Goal: Information Seeking & Learning: Check status

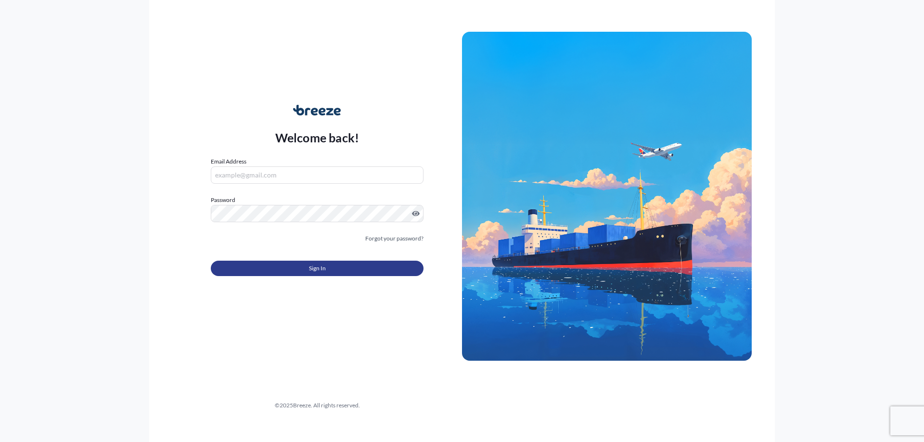
type input "[PERSON_NAME][EMAIL_ADDRESS][DOMAIN_NAME]"
click at [280, 271] on button "Sign In" at bounding box center [317, 268] width 213 height 15
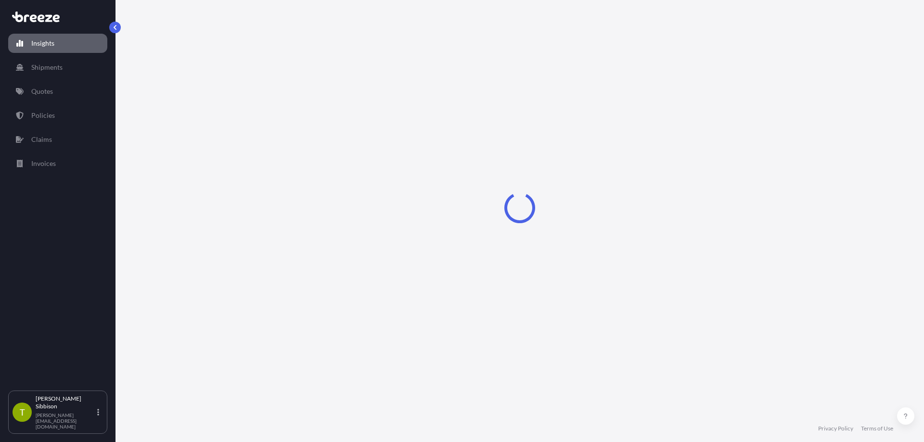
select select "2025"
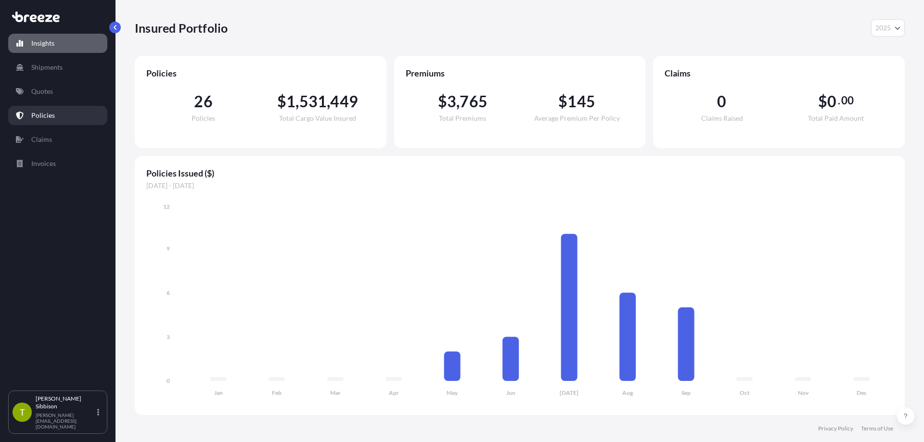
click at [54, 109] on link "Policies" at bounding box center [57, 115] width 99 height 19
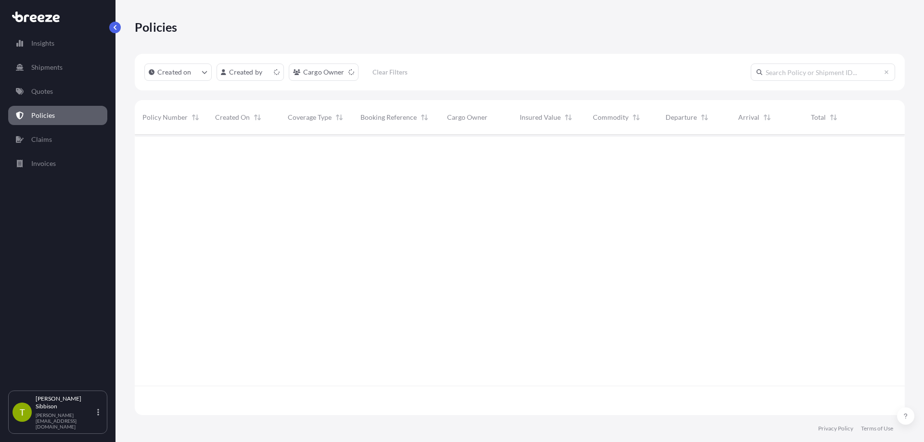
scroll to position [279, 763]
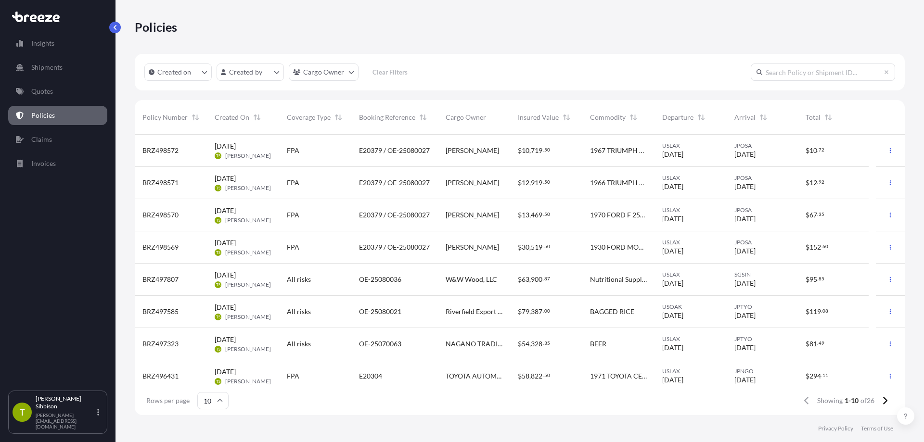
click at [167, 280] on span "BRZ497807" at bounding box center [161, 280] width 36 height 10
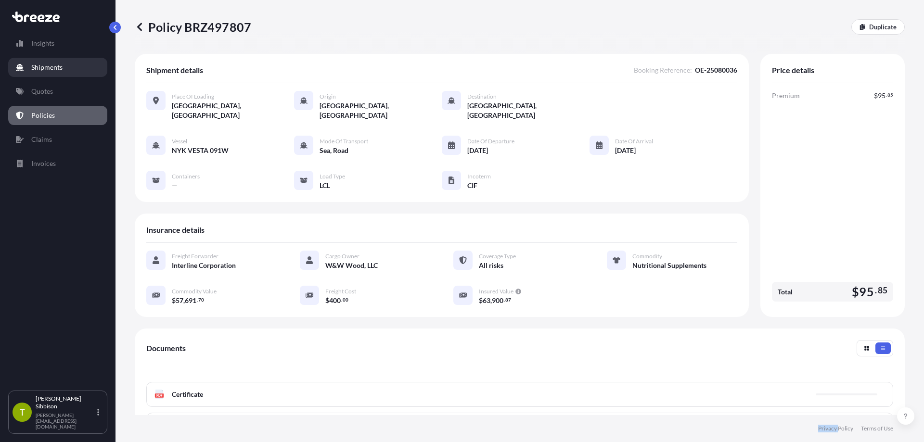
click at [38, 67] on p "Shipments" at bounding box center [46, 68] width 31 height 10
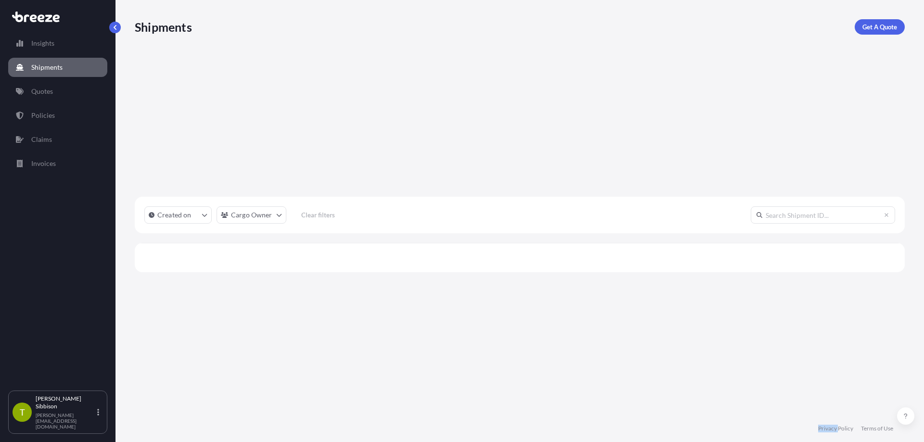
scroll to position [308, 763]
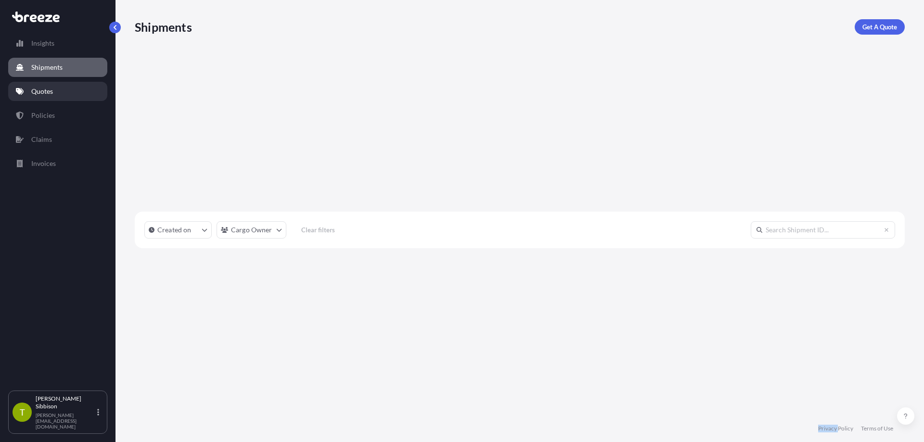
click at [55, 92] on link "Quotes" at bounding box center [57, 91] width 99 height 19
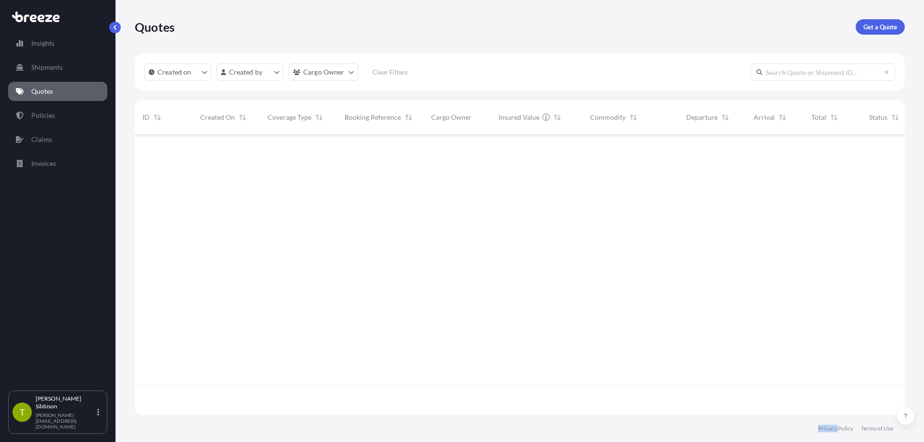
scroll to position [279, 763]
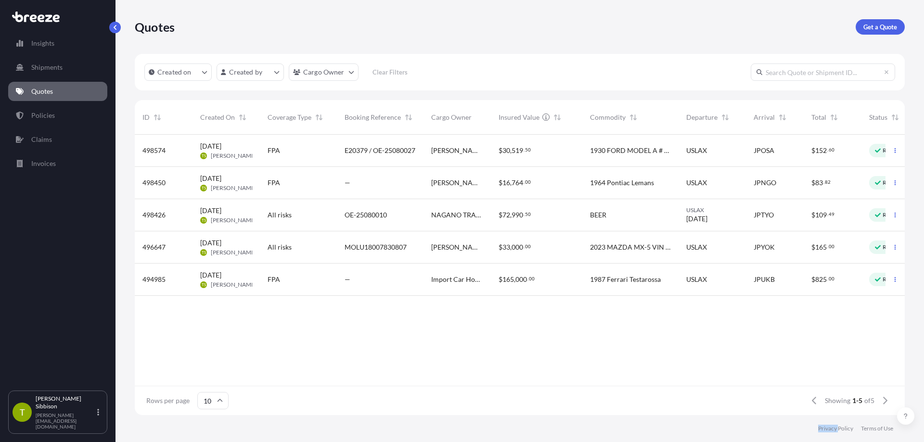
click at [48, 117] on p "Policies" at bounding box center [43, 116] width 24 height 10
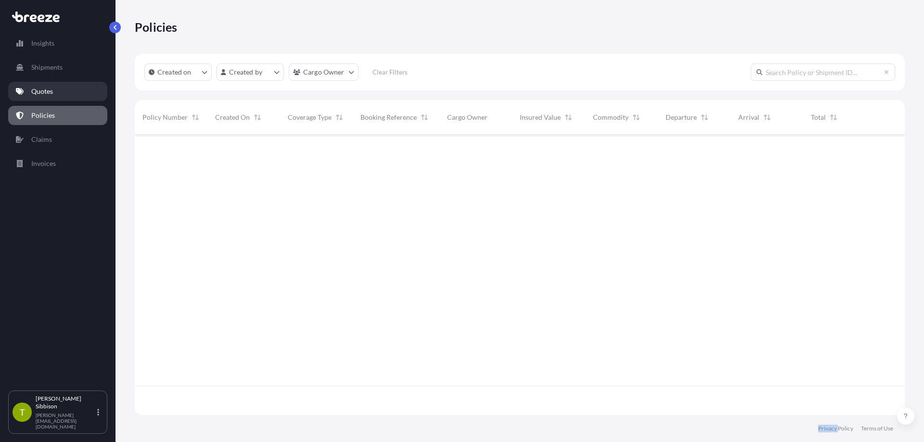
scroll to position [279, 763]
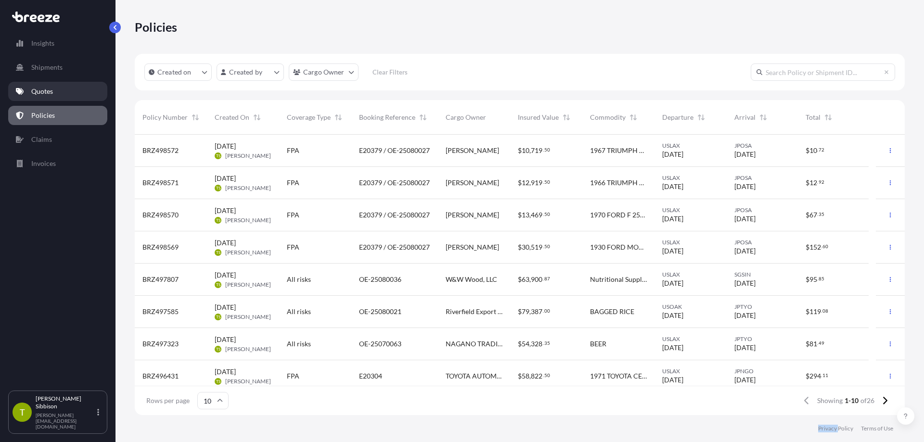
click at [52, 93] on p "Quotes" at bounding box center [42, 92] width 22 height 10
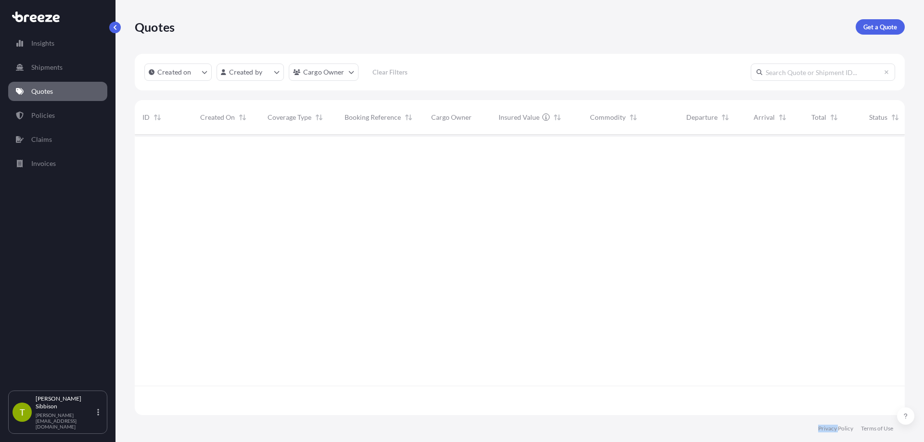
scroll to position [279, 763]
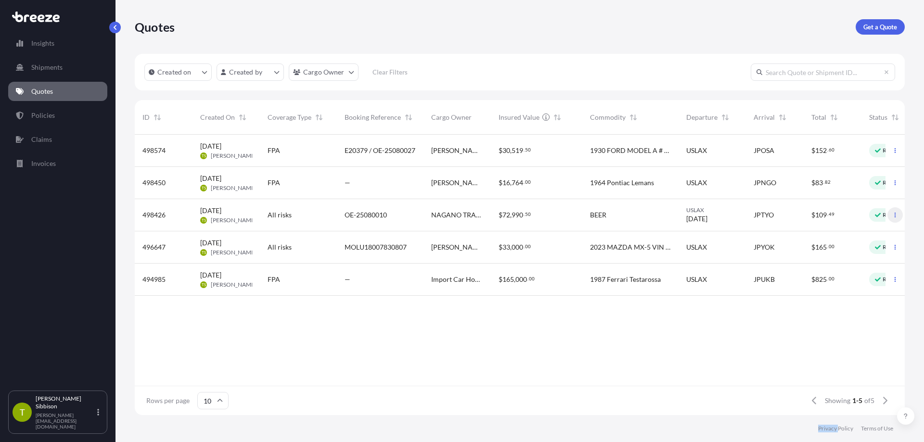
click at [893, 214] on icon "button" at bounding box center [896, 215] width 6 height 6
click at [221, 212] on span "[DATE]" at bounding box center [210, 211] width 21 height 10
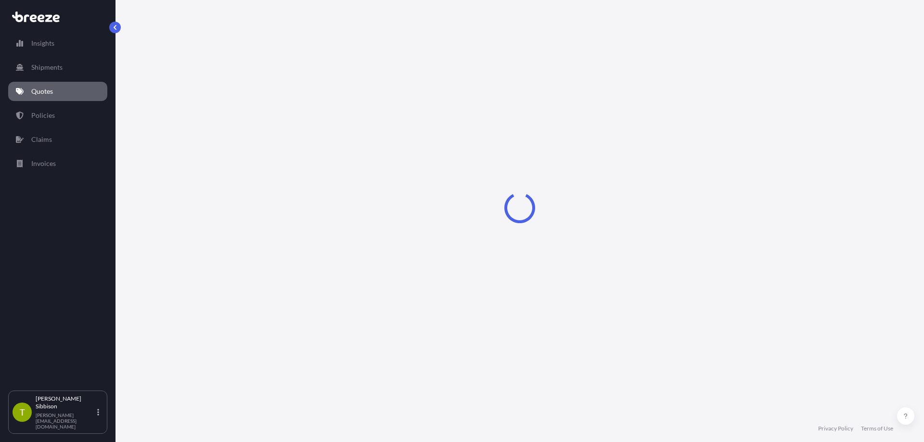
select select "Road"
select select "Sea"
select select "2"
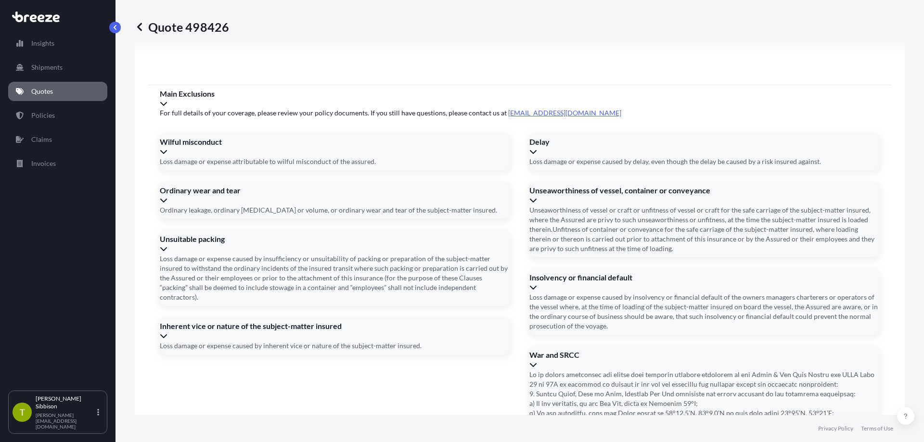
scroll to position [1319, 0]
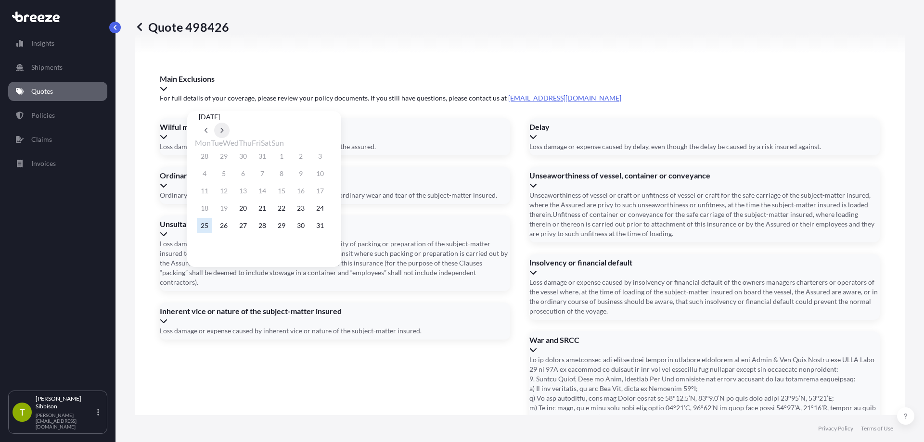
click at [224, 128] on icon at bounding box center [222, 131] width 4 height 6
click at [202, 171] on button "8" at bounding box center [204, 173] width 15 height 15
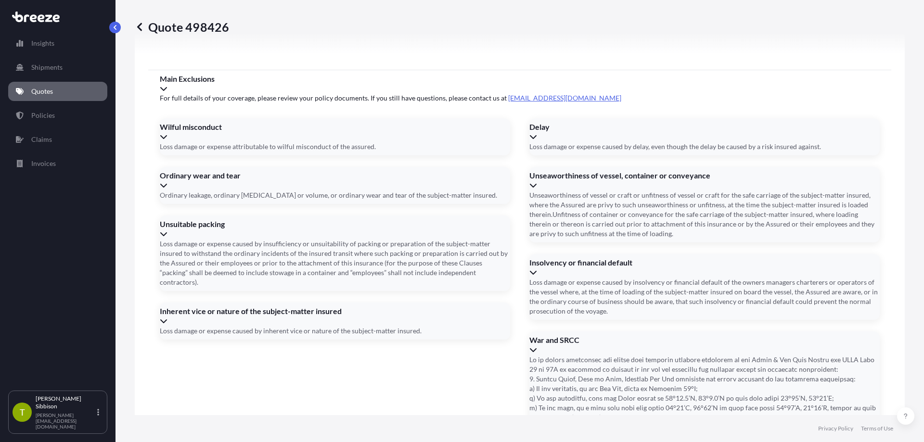
type input "[DATE]"
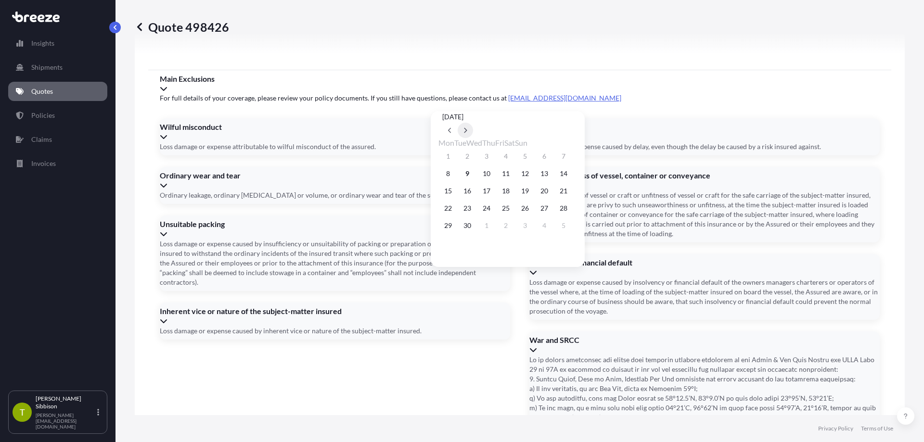
click at [473, 123] on button at bounding box center [465, 130] width 15 height 15
click at [452, 128] on icon at bounding box center [450, 131] width 4 height 6
click at [469, 211] on button "23" at bounding box center [467, 208] width 15 height 15
type input "[DATE]"
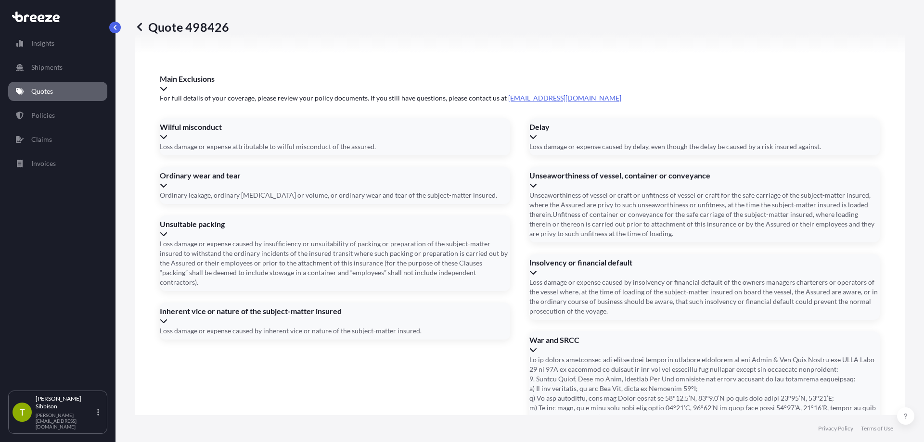
paste input "SZLU9717016"
type input "SZLU9717016"
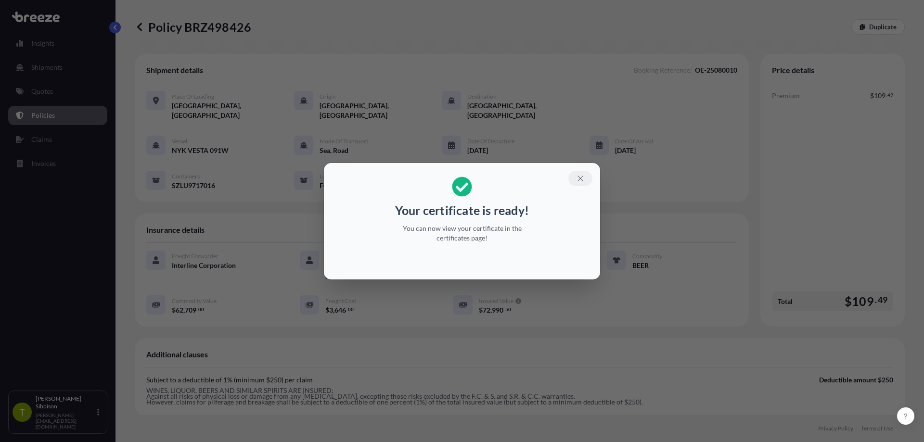
click at [575, 175] on button "button" at bounding box center [581, 178] width 24 height 15
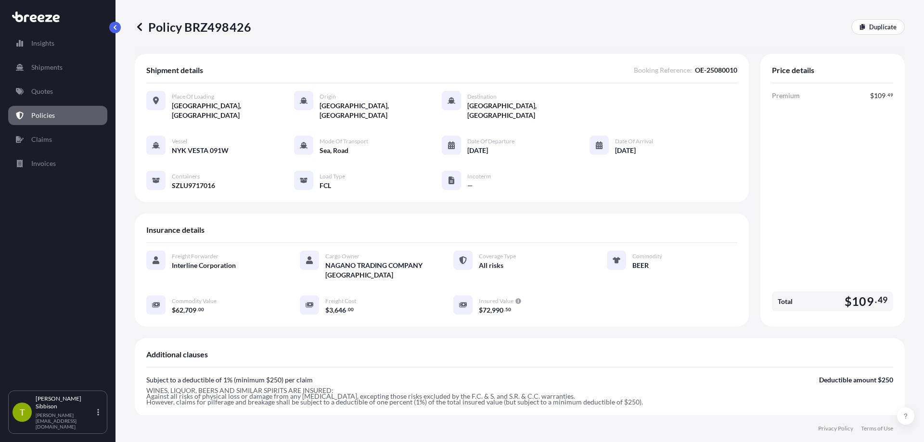
click at [53, 115] on p "Policies" at bounding box center [43, 116] width 24 height 10
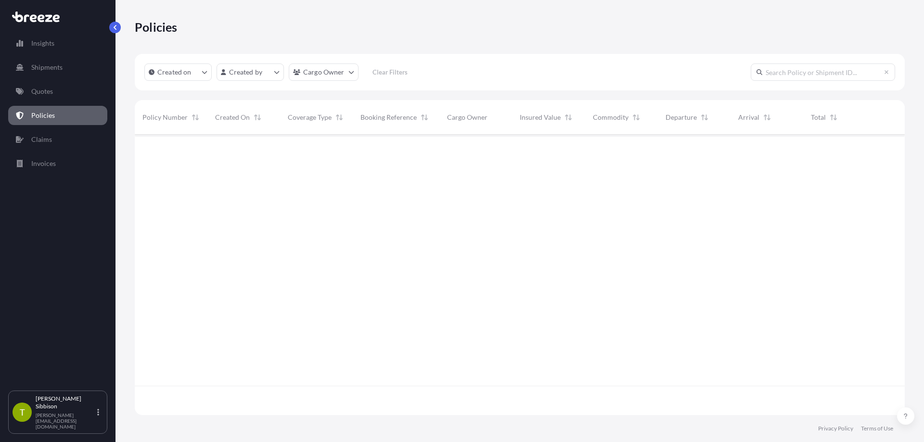
scroll to position [279, 763]
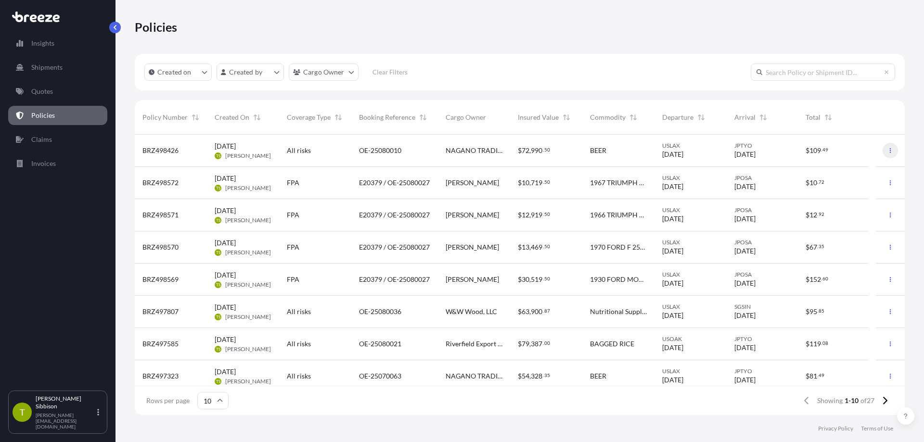
click at [888, 151] on icon "button" at bounding box center [891, 151] width 6 height 6
click at [848, 168] on p "Download certificate" at bounding box center [837, 170] width 63 height 10
click at [775, 75] on input "text" at bounding box center [823, 72] width 144 height 17
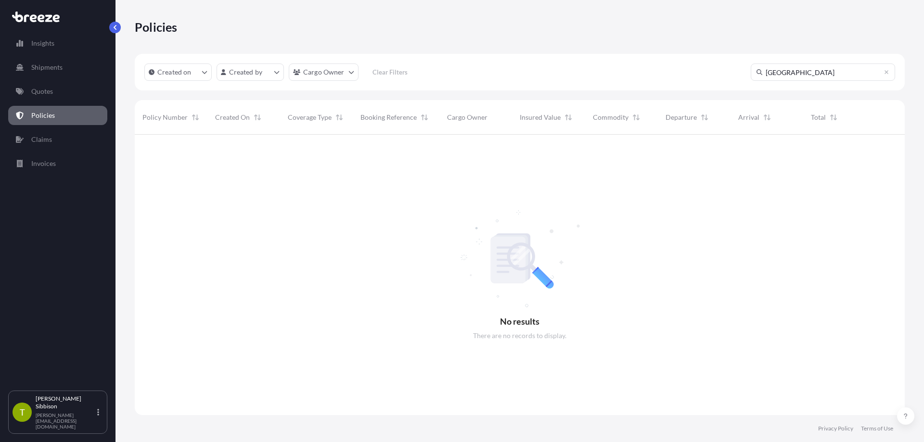
scroll to position [308, 763]
type input "n"
click at [334, 77] on html "Insights Shipments Quotes Policies Claims Invoices T Todd Sibbison [EMAIL_ADDRE…" at bounding box center [462, 221] width 924 height 442
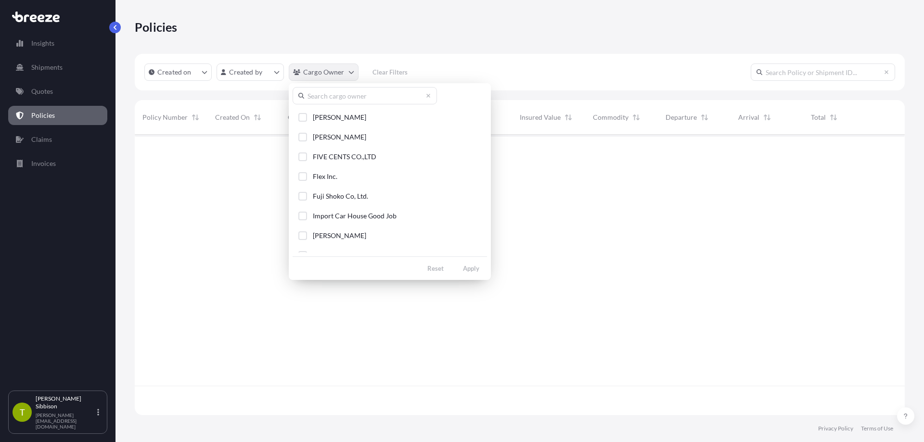
scroll to position [308, 763]
click at [356, 95] on input "text" at bounding box center [365, 95] width 144 height 17
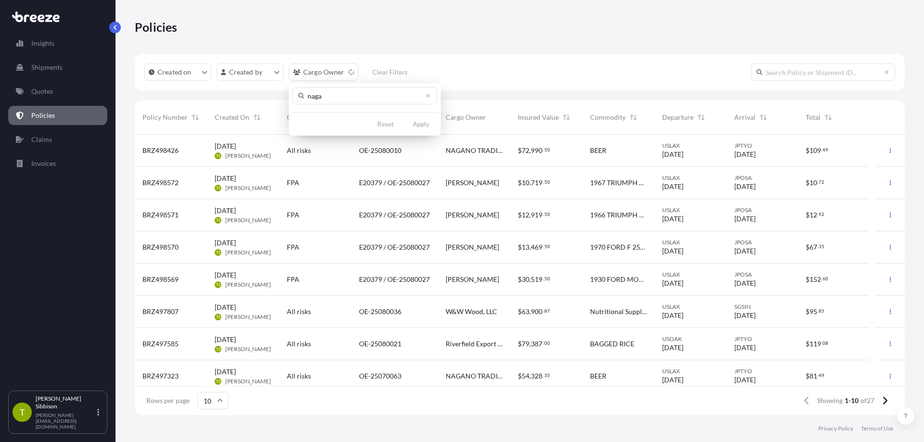
scroll to position [279, 763]
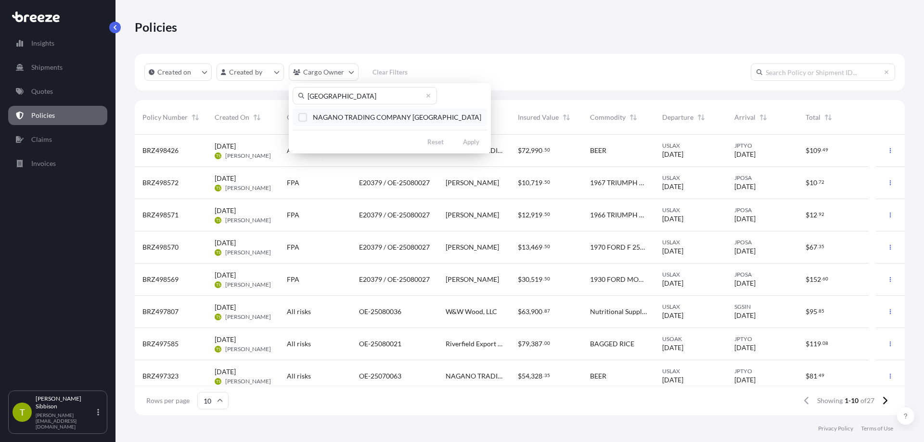
type input "[GEOGRAPHIC_DATA]"
click at [306, 114] on div "Select Option" at bounding box center [302, 117] width 9 height 9
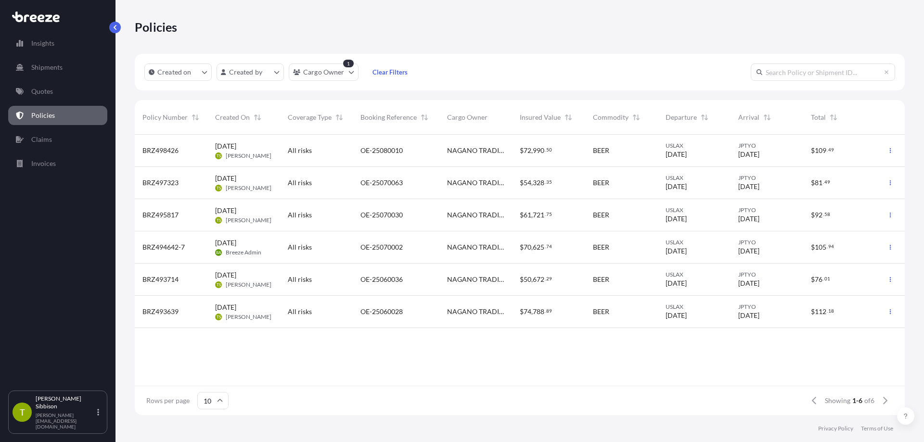
click at [396, 247] on span "OE-25070002" at bounding box center [382, 248] width 42 height 10
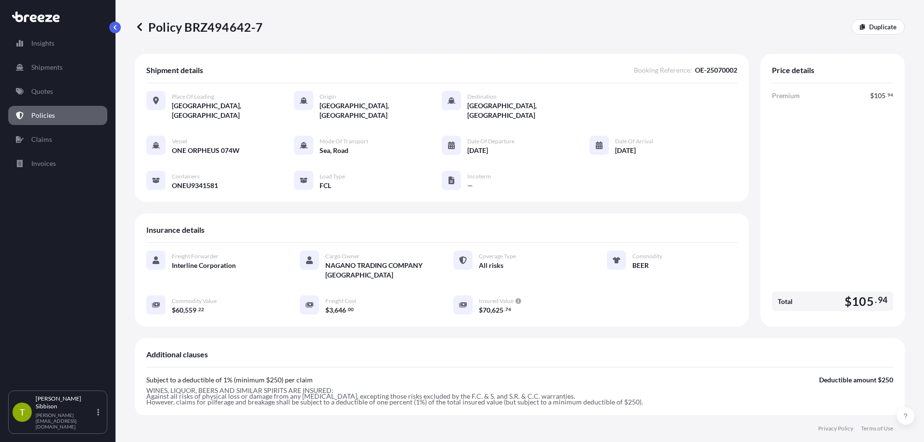
click at [196, 181] on span "ONEU9341581" at bounding box center [195, 186] width 46 height 10
copy span "ONEU9341581"
click at [136, 26] on icon at bounding box center [140, 27] width 10 height 10
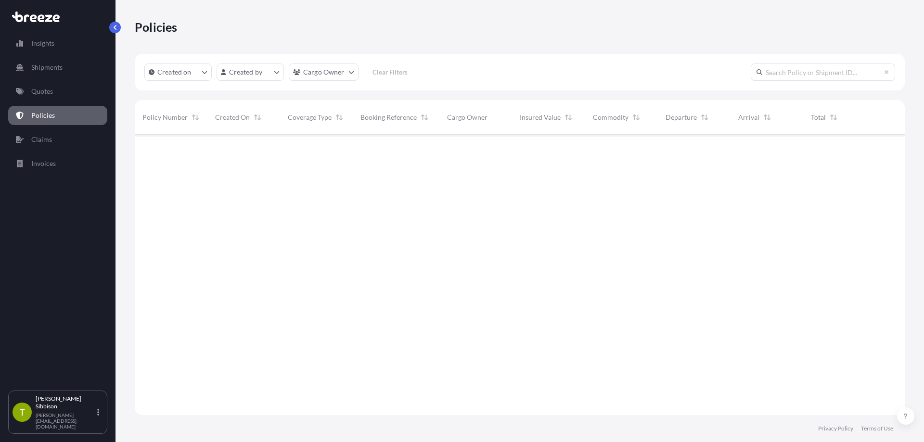
scroll to position [279, 763]
